Goal: Information Seeking & Learning: Learn about a topic

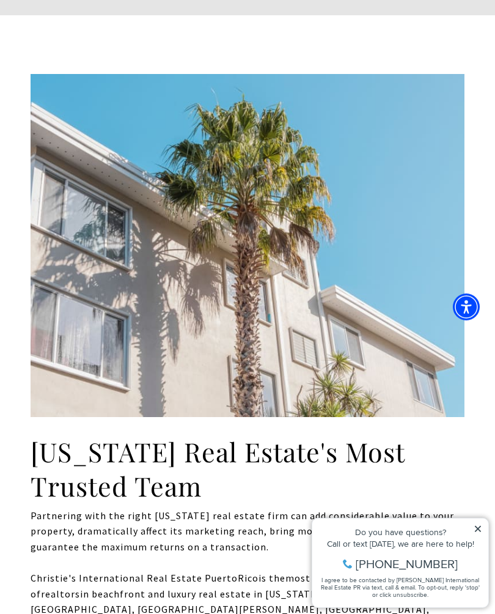
scroll to position [455, 0]
click at [476, 525] on icon at bounding box center [478, 528] width 9 height 9
click at [476, 526] on icon at bounding box center [478, 528] width 6 height 6
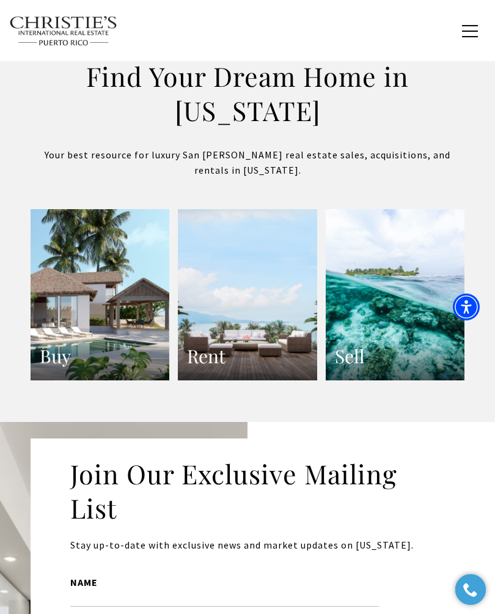
scroll to position [2346, 0]
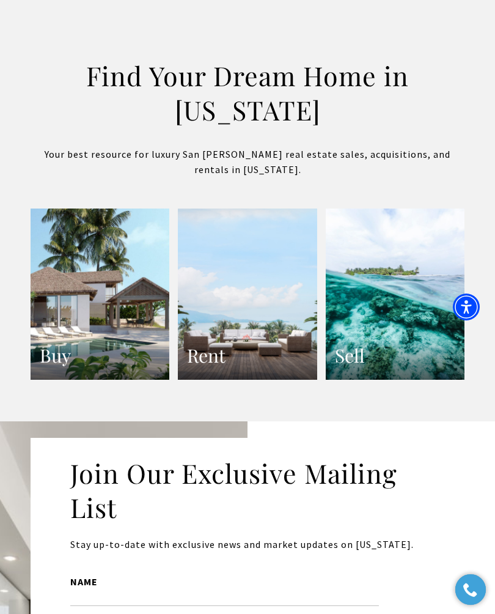
click at [133, 354] on link "Buy" at bounding box center [100, 293] width 139 height 171
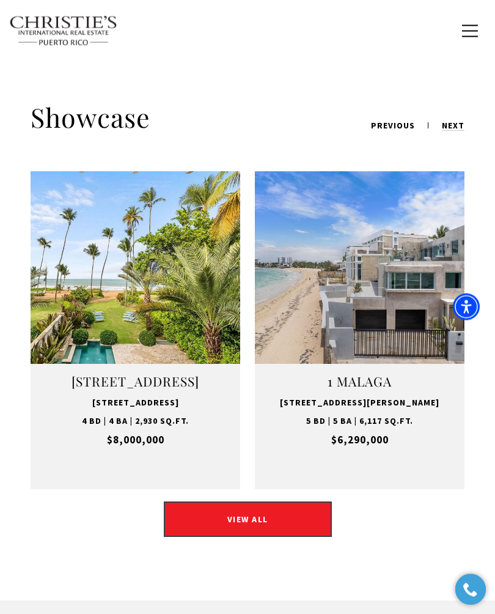
scroll to position [1725, 0]
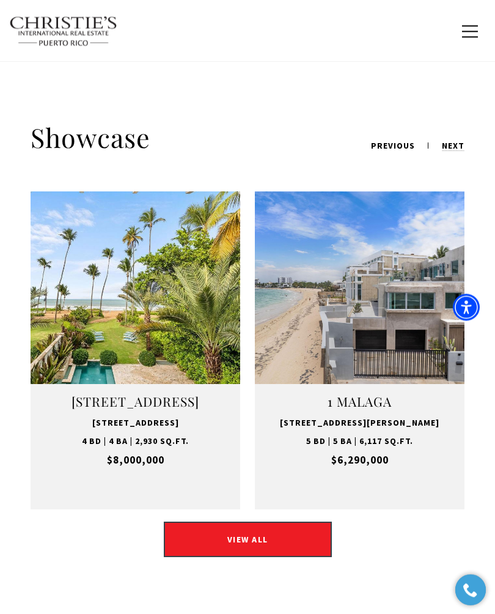
click at [466, 32] on span "button" at bounding box center [470, 31] width 16 height 1
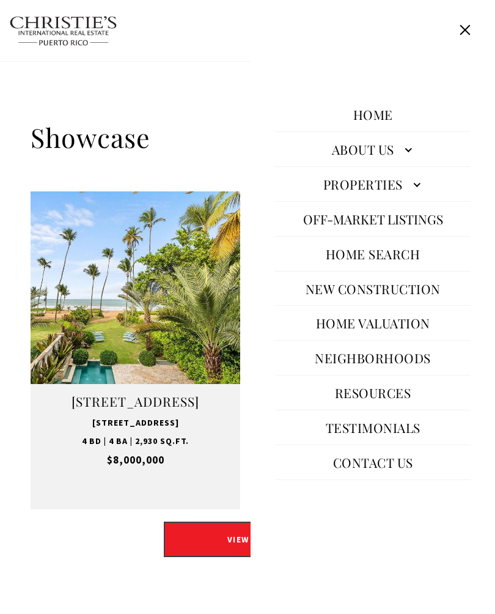
click at [413, 199] on link "Properties" at bounding box center [373, 183] width 196 height 29
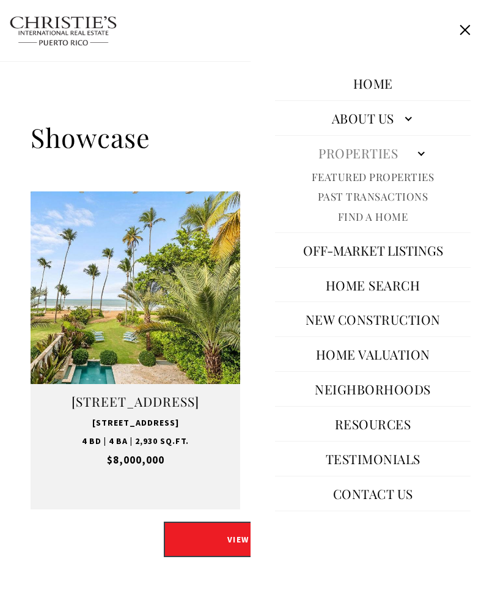
click at [404, 184] on link "Featured Properties" at bounding box center [373, 177] width 123 height 14
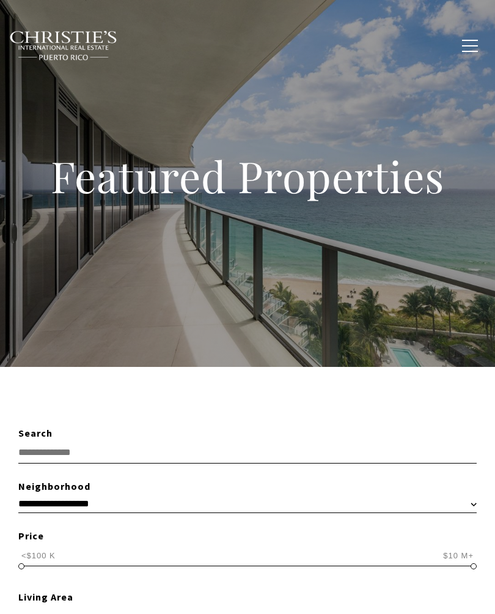
scroll to position [39, 0]
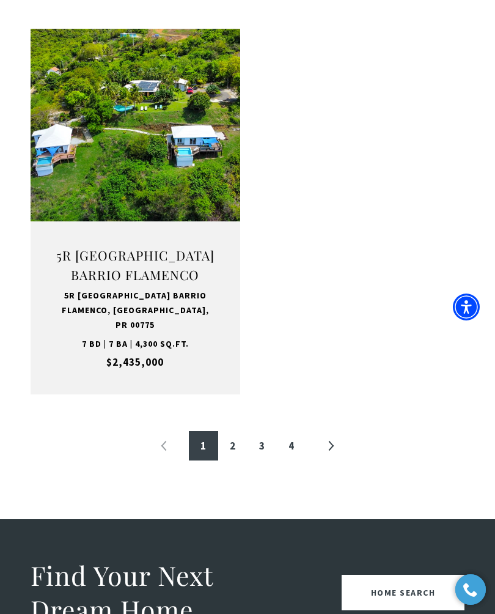
click at [235, 431] on link "2" at bounding box center [232, 445] width 29 height 29
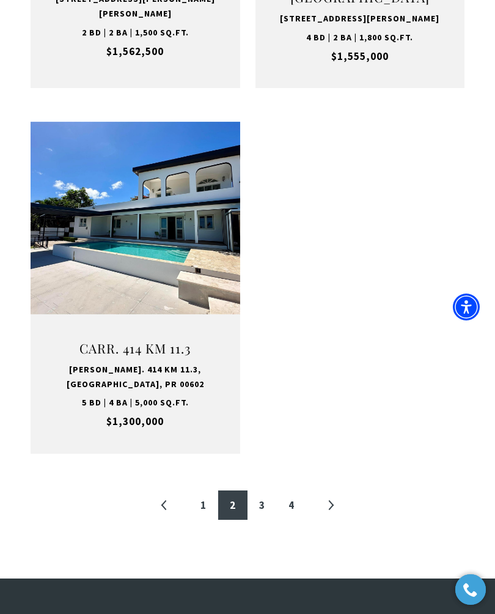
scroll to position [2112, 0]
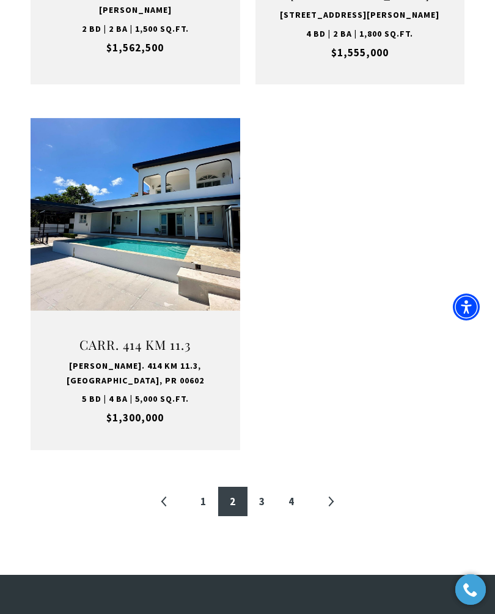
click at [267, 487] on link "3" at bounding box center [262, 501] width 29 height 29
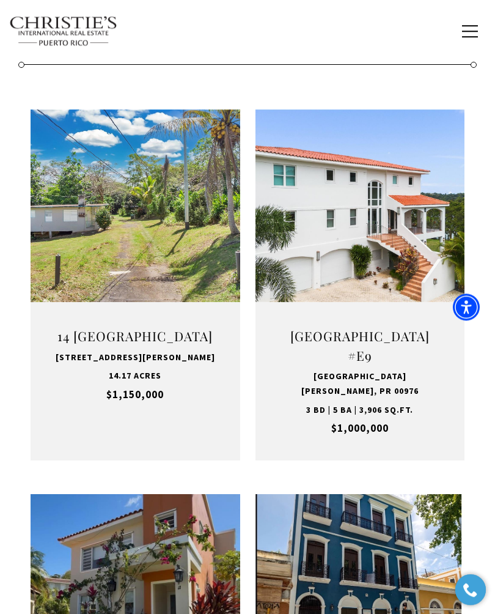
scroll to position [559, 0]
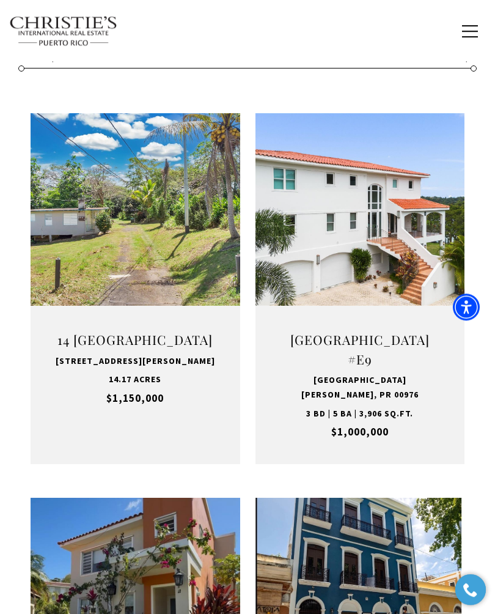
click at [450, 429] on link "Open this option" at bounding box center [361, 288] width 210 height 351
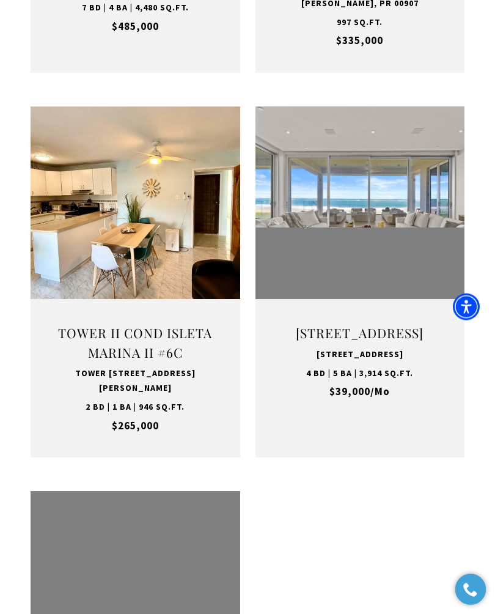
scroll to position [1750, 0]
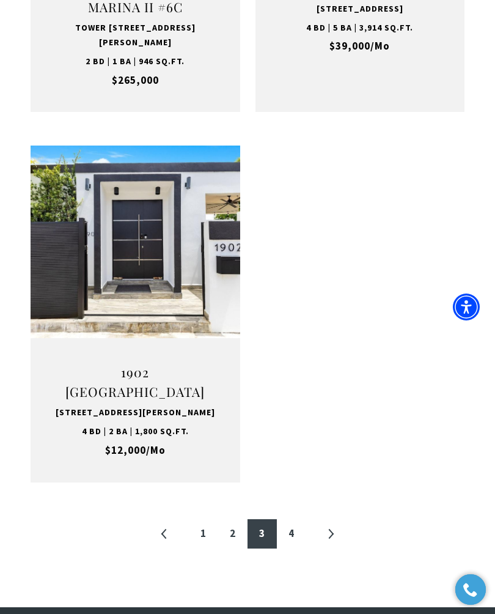
click at [297, 519] on link "4" at bounding box center [291, 533] width 29 height 29
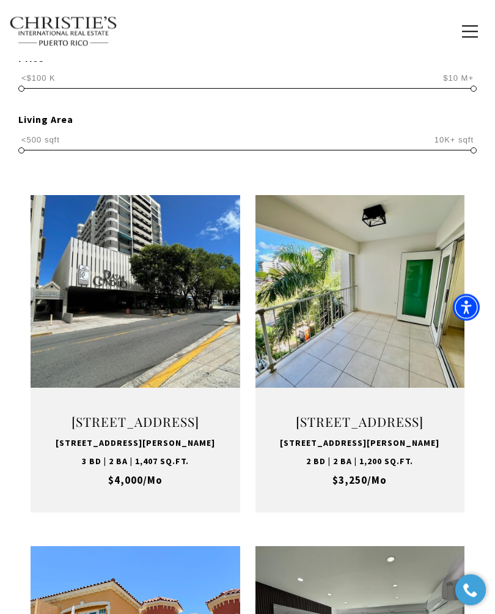
scroll to position [477, 0]
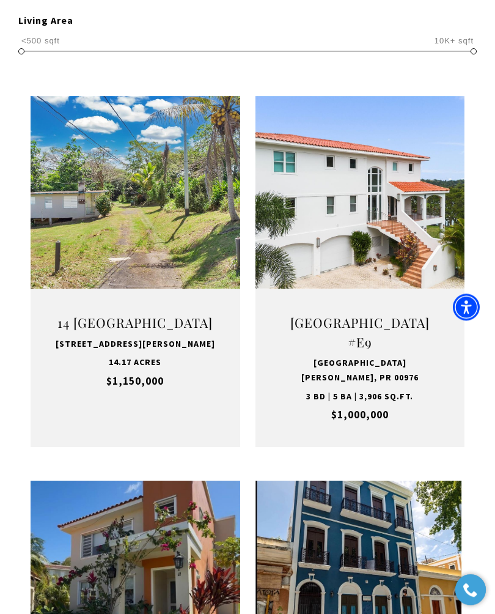
scroll to position [366, 0]
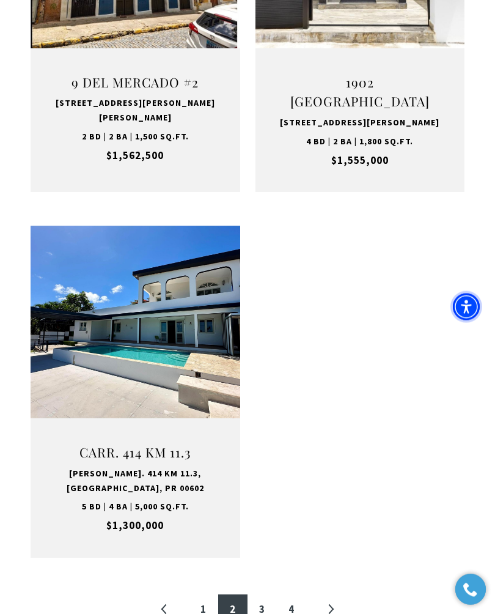
scroll to position [2005, 0]
click at [180, 350] on button "VIEW PROPERTY" at bounding box center [135, 367] width 134 height 35
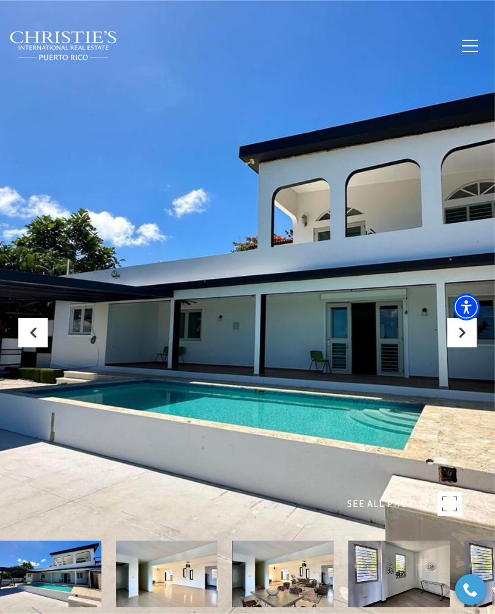
click at [460, 345] on button at bounding box center [462, 332] width 29 height 29
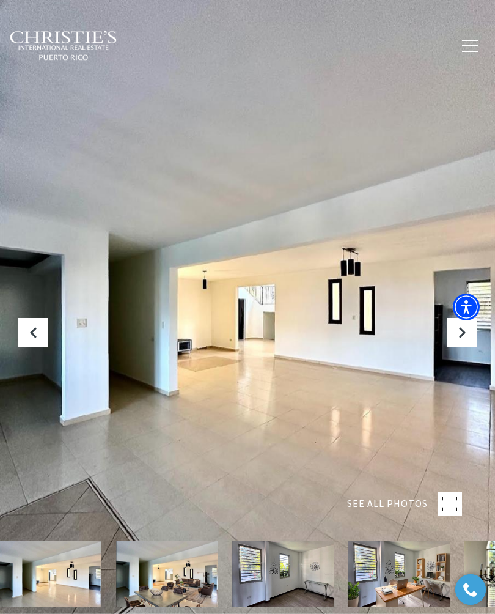
click at [464, 339] on icon "Next Slide" at bounding box center [462, 332] width 12 height 12
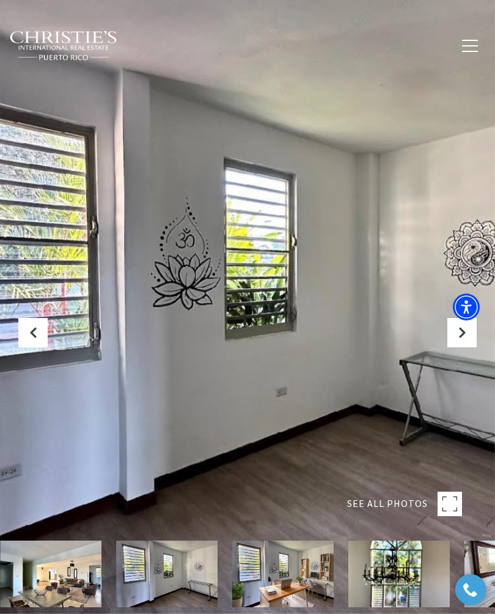
click at [460, 339] on icon "Next Slide" at bounding box center [462, 332] width 12 height 12
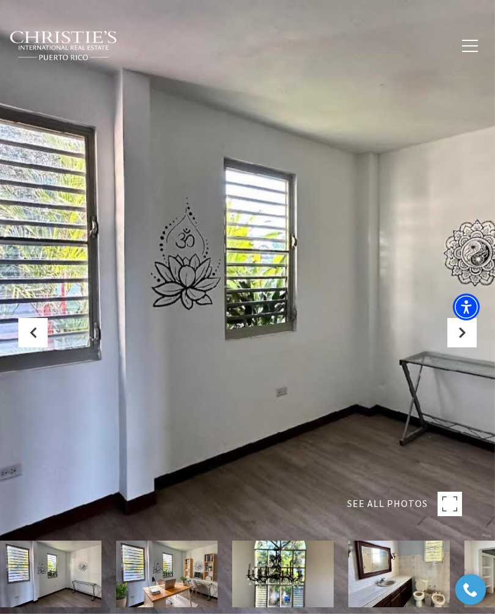
click at [454, 347] on button "Next Slide" at bounding box center [462, 332] width 29 height 29
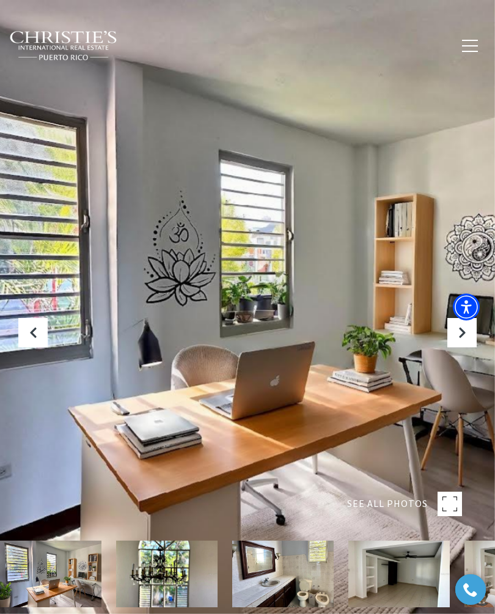
click at [460, 339] on icon "Next Slide" at bounding box center [462, 332] width 12 height 12
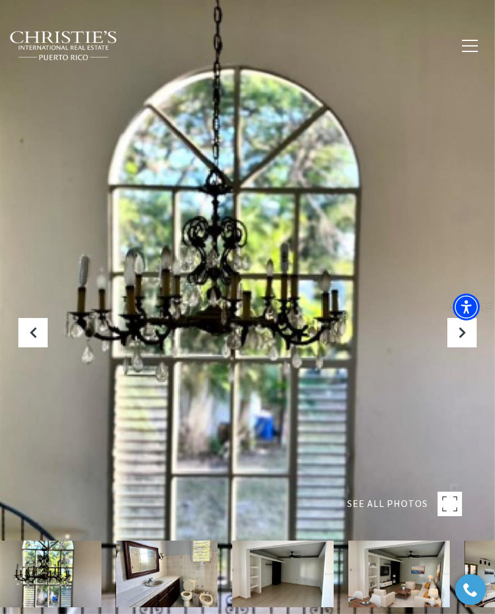
click at [464, 347] on button "Next Slide" at bounding box center [462, 332] width 29 height 29
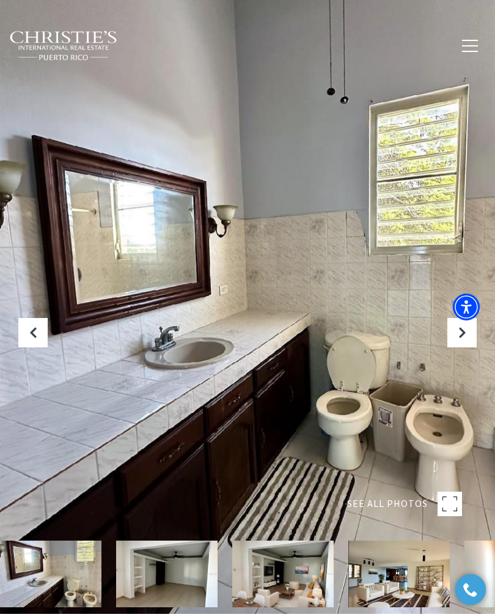
click at [469, 347] on button "Next Slide" at bounding box center [462, 332] width 29 height 29
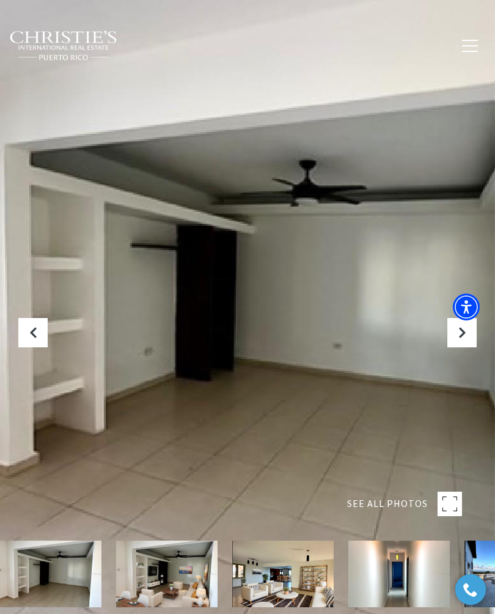
click at [470, 347] on button "Next Slide" at bounding box center [462, 332] width 29 height 29
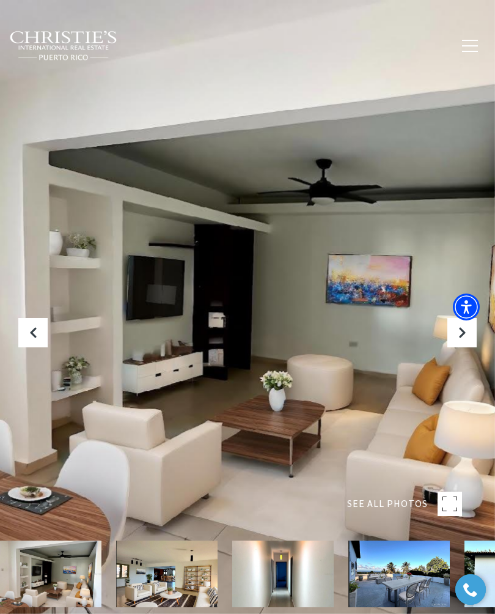
click at [454, 347] on button "Next Slide" at bounding box center [462, 332] width 29 height 29
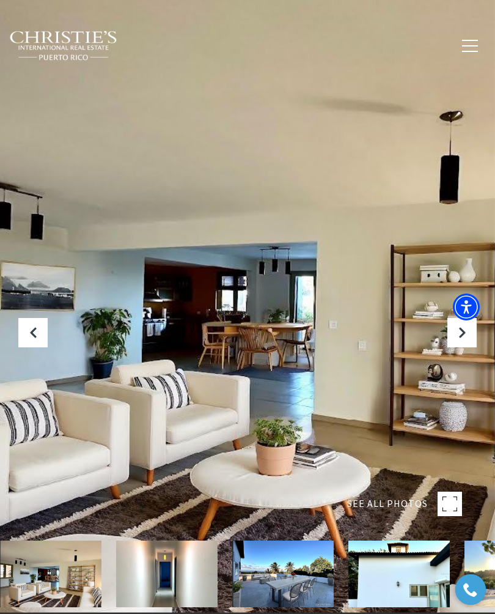
click at [455, 347] on button "Next Slide" at bounding box center [462, 332] width 29 height 29
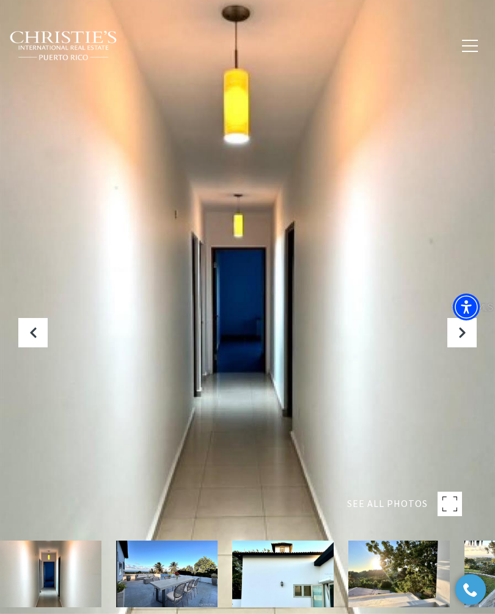
click at [460, 339] on icon "Next Slide" at bounding box center [462, 332] width 12 height 12
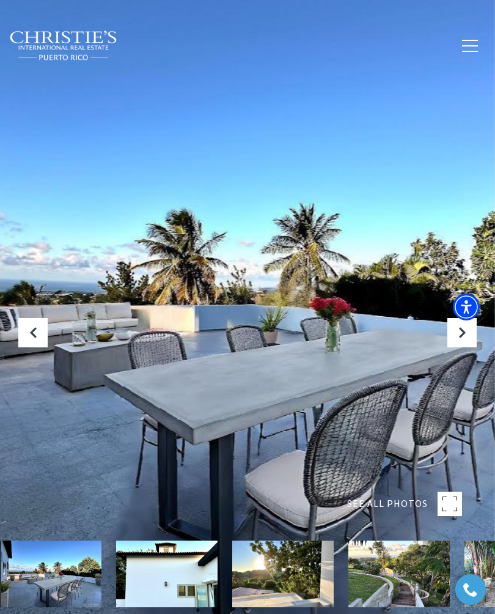
click at [468, 339] on icon "Next Slide" at bounding box center [462, 332] width 12 height 12
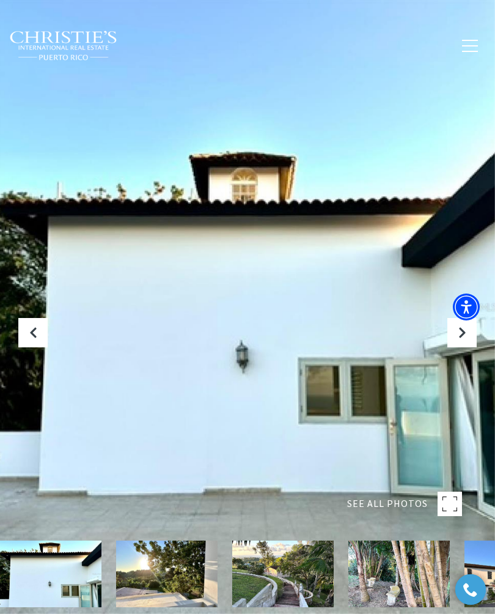
click at [459, 339] on icon "Next Slide" at bounding box center [462, 332] width 12 height 12
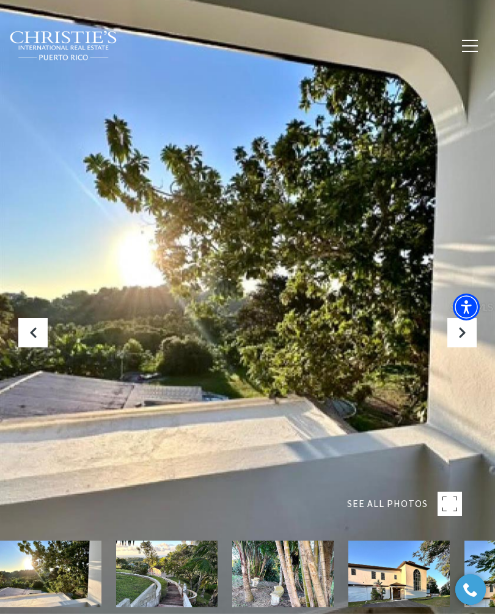
click at [468, 339] on icon "Next Slide" at bounding box center [462, 332] width 12 height 12
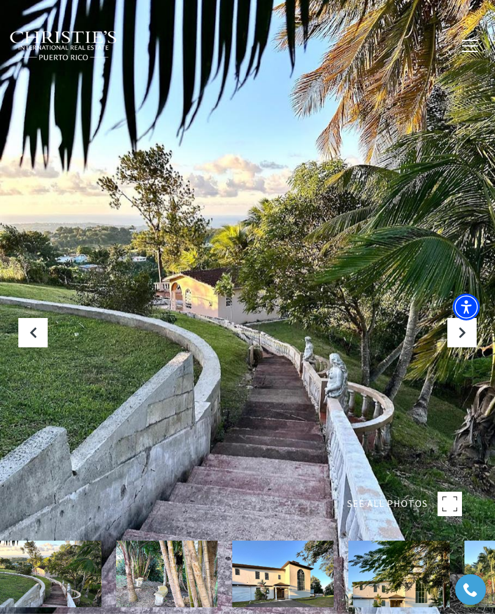
click at [463, 339] on icon "Next Slide" at bounding box center [462, 332] width 12 height 12
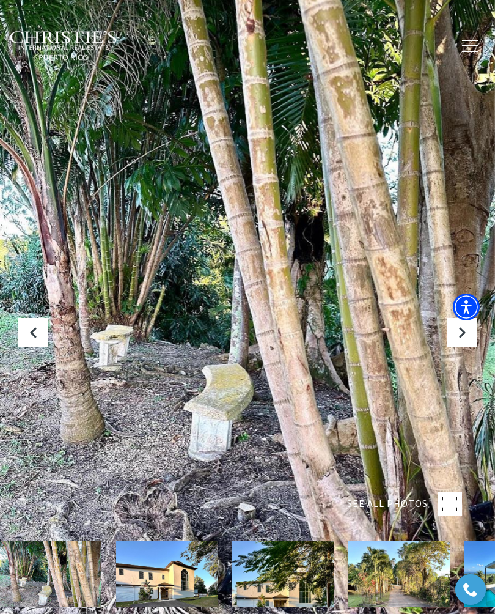
click at [462, 339] on icon "Next Slide" at bounding box center [462, 332] width 12 height 12
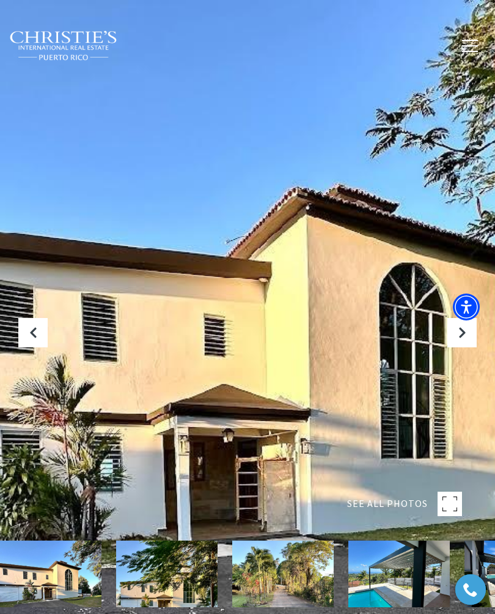
click at [463, 339] on icon "Next Slide" at bounding box center [462, 332] width 12 height 12
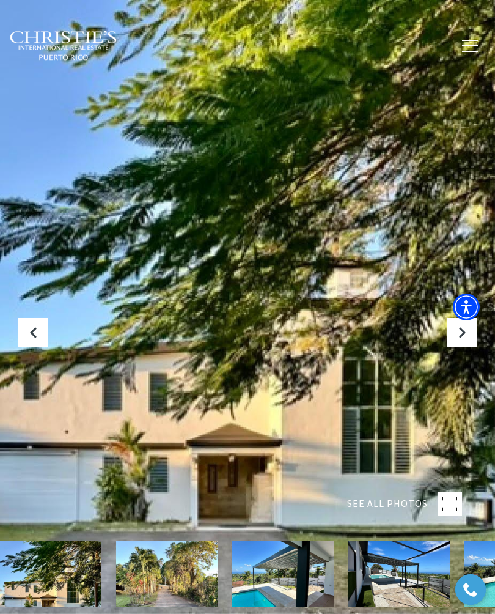
click at [460, 339] on icon "Next Slide" at bounding box center [462, 332] width 12 height 12
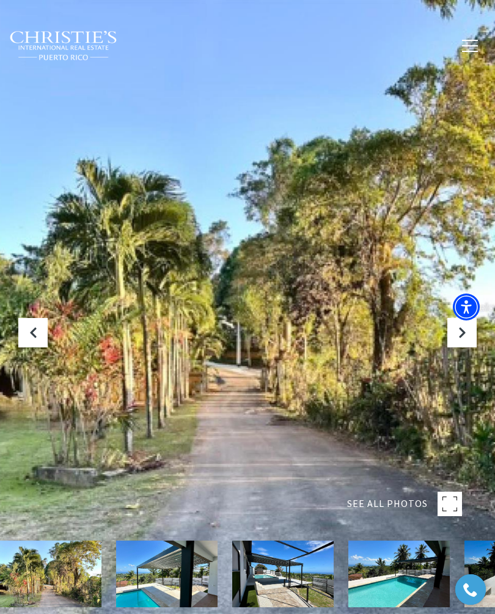
click at [464, 339] on icon "Next Slide" at bounding box center [462, 332] width 12 height 12
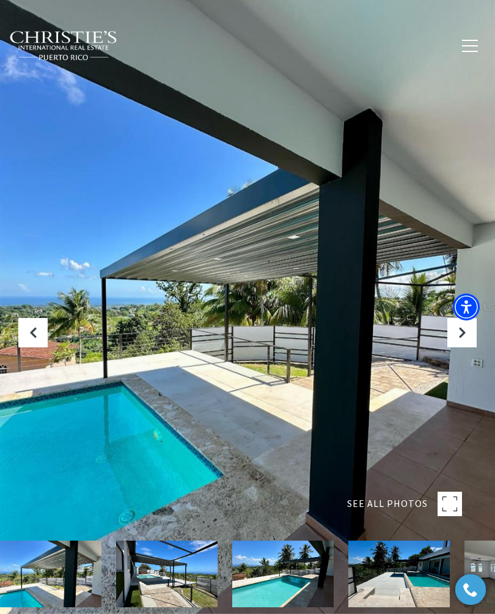
click at [459, 339] on icon "Next Slide" at bounding box center [462, 332] width 12 height 12
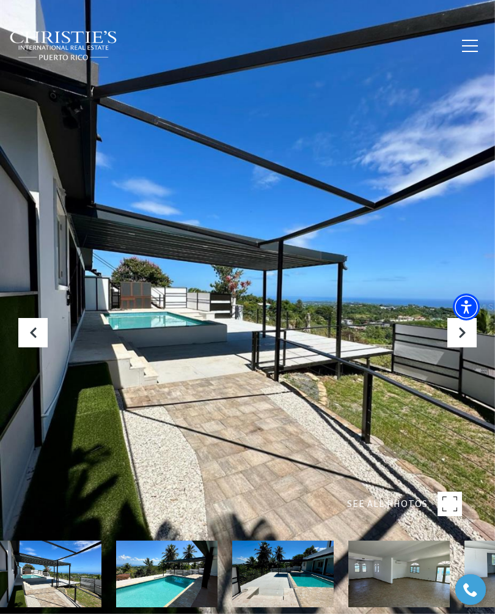
click at [460, 339] on icon "Next Slide" at bounding box center [462, 332] width 12 height 12
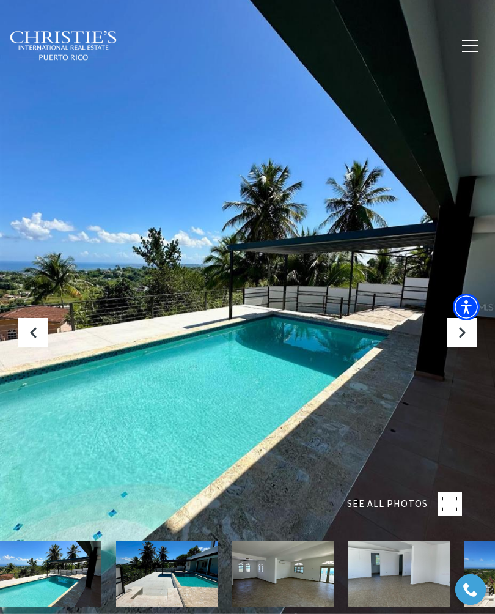
click at [462, 339] on icon "Next Slide" at bounding box center [462, 332] width 12 height 12
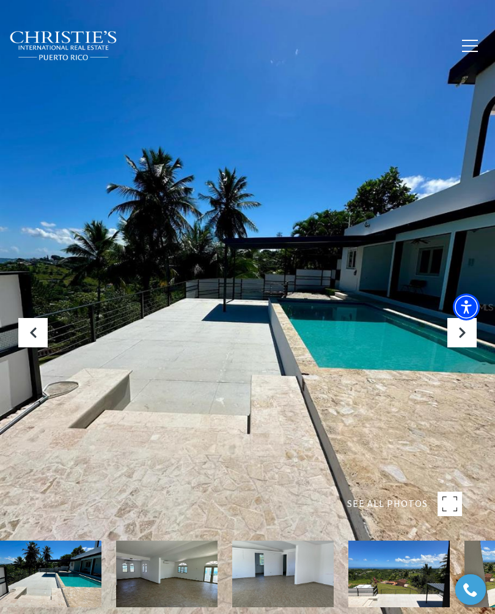
click at [460, 339] on icon "Next Slide" at bounding box center [462, 332] width 12 height 12
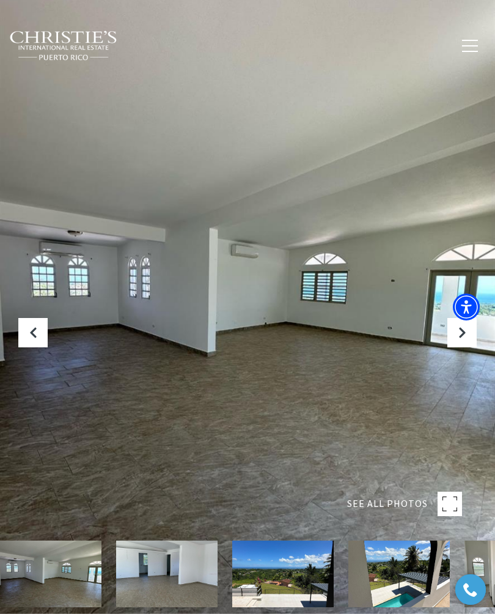
click at [466, 339] on icon "Next Slide" at bounding box center [462, 332] width 12 height 12
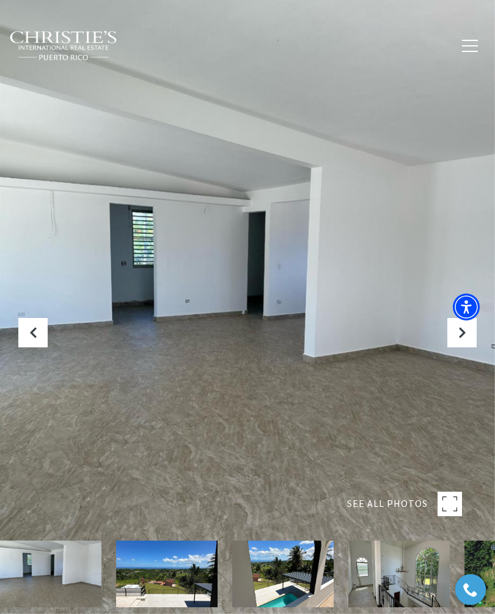
click at [465, 339] on icon "Next Slide" at bounding box center [462, 332] width 12 height 12
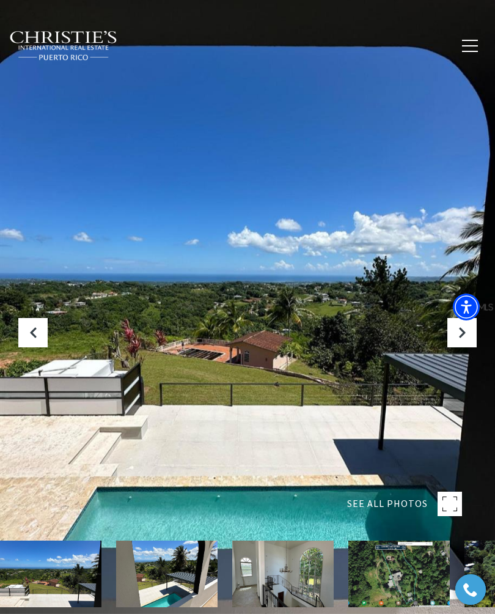
click at [468, 346] on button "Next Slide" at bounding box center [462, 332] width 29 height 29
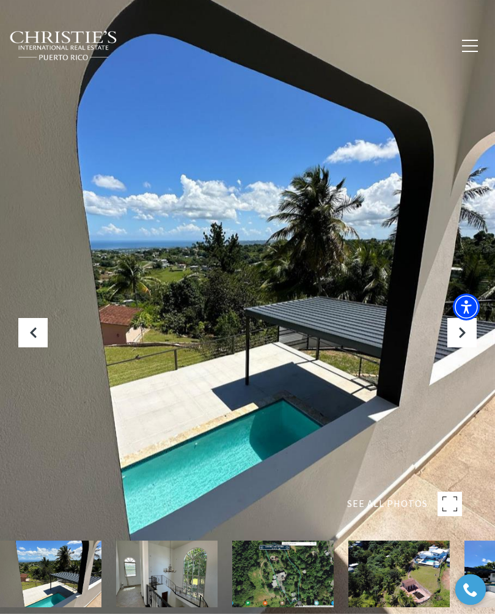
click at [463, 339] on icon "Next Slide" at bounding box center [462, 332] width 12 height 12
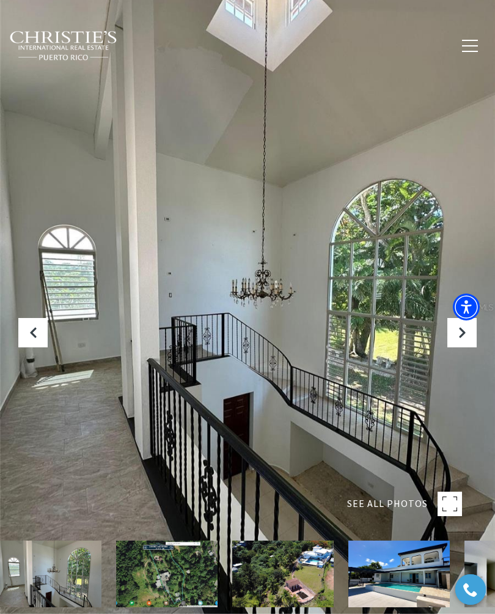
click at [465, 339] on icon "Next Slide" at bounding box center [462, 332] width 12 height 12
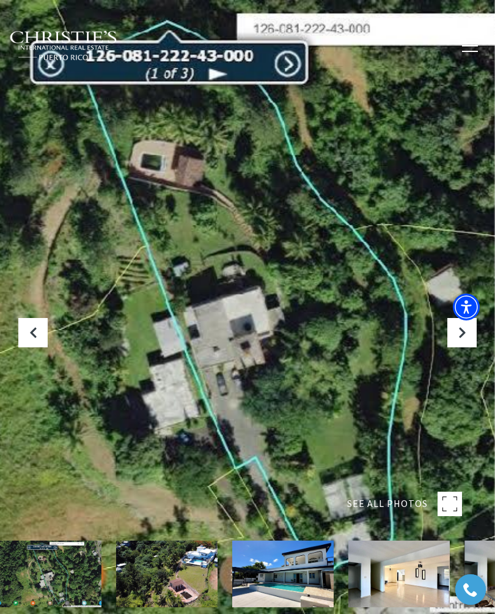
click at [467, 339] on icon "Next Slide" at bounding box center [462, 332] width 12 height 12
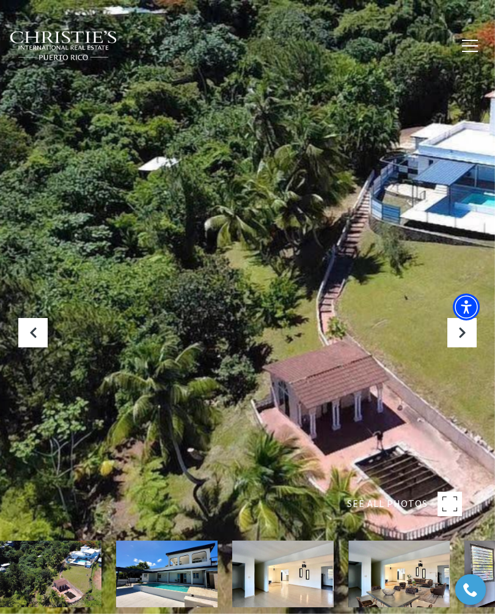
click at [40, 347] on button "Previous Slide" at bounding box center [32, 332] width 29 height 29
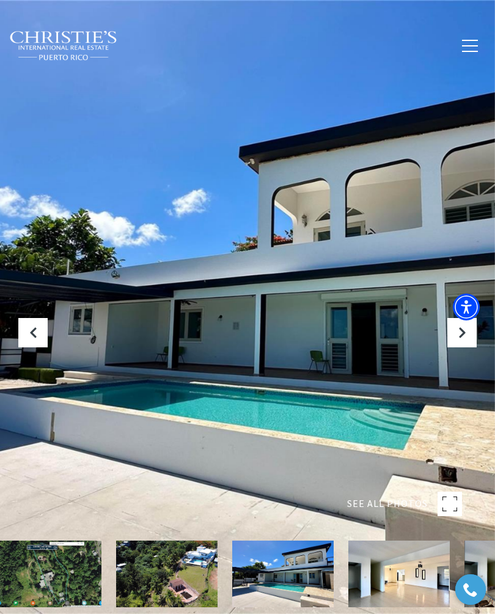
click at [455, 347] on button "Next Slide" at bounding box center [462, 332] width 29 height 29
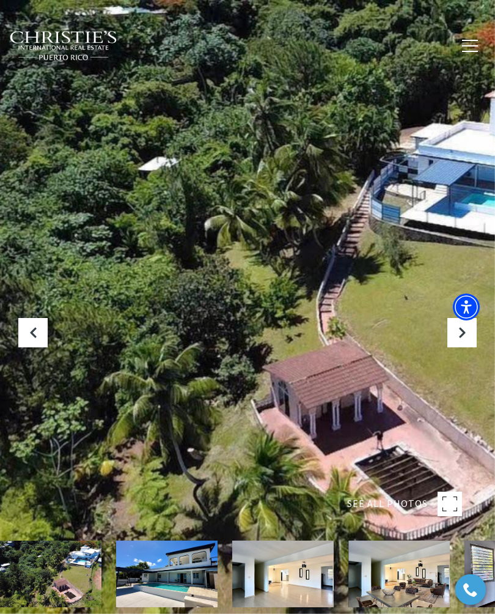
click at [468, 347] on button "Next Slide" at bounding box center [462, 332] width 29 height 29
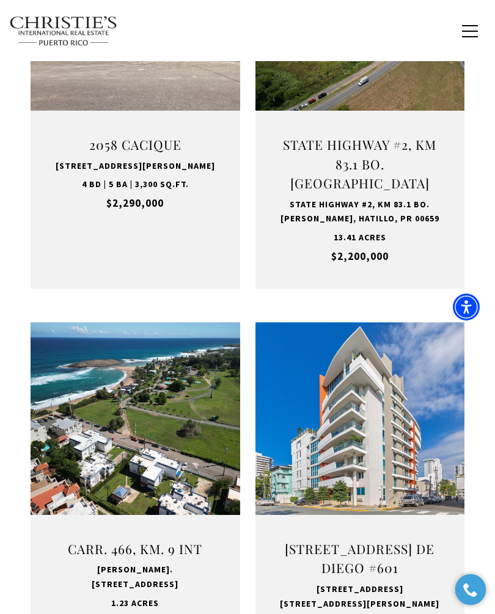
scroll to position [754, 0]
